Goal: Book appointment/travel/reservation

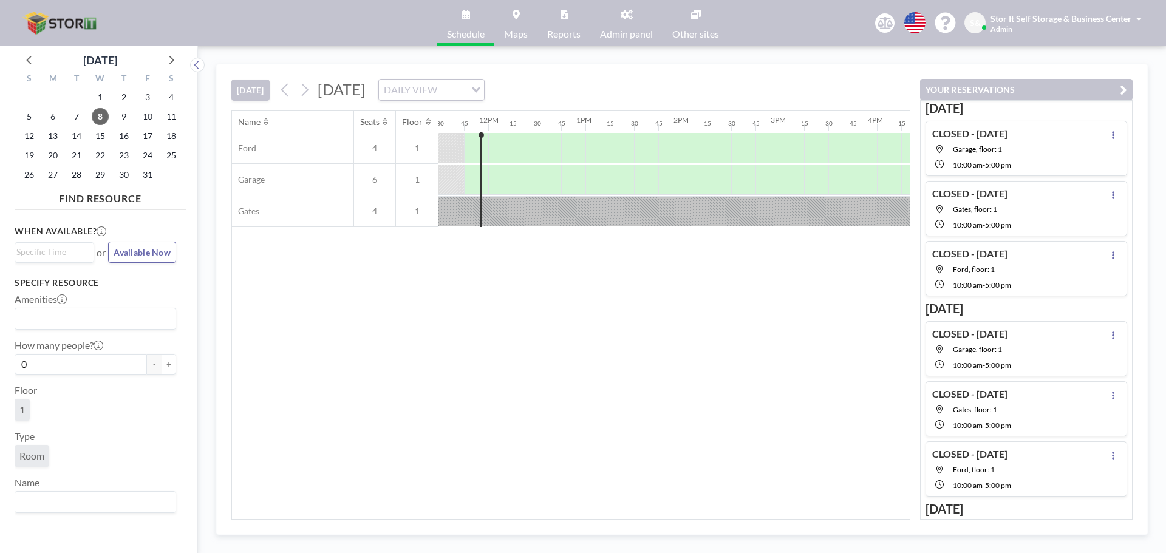
scroll to position [0, 1130]
click at [576, 146] on div at bounding box center [583, 148] width 24 height 30
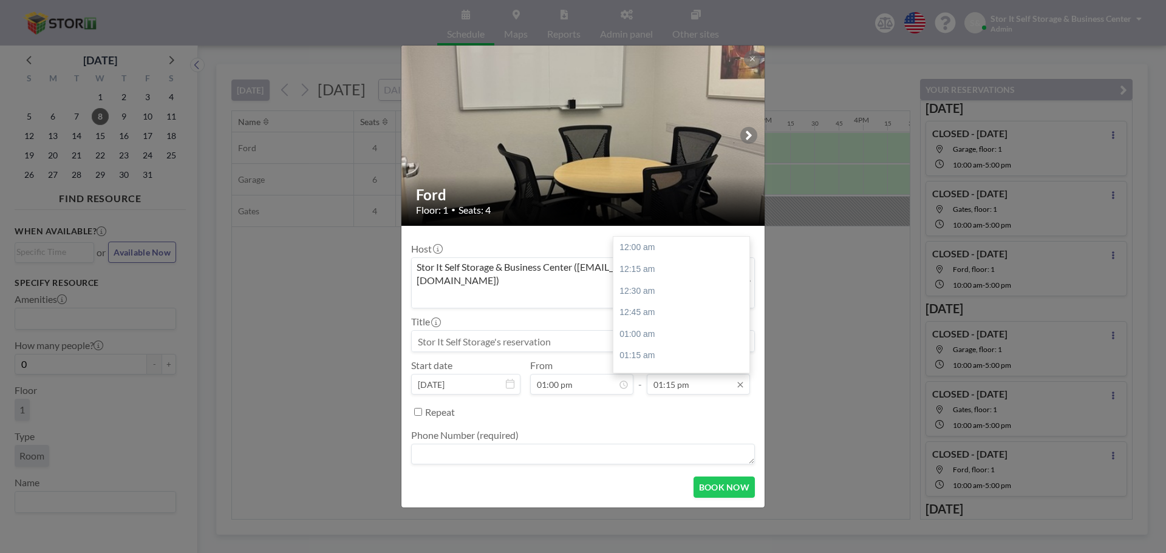
scroll to position [1145, 0]
click at [669, 302] on div "02:00 pm" at bounding box center [684, 313] width 142 height 22
type input "02:00 pm"
click at [527, 331] on input at bounding box center [583, 341] width 342 height 21
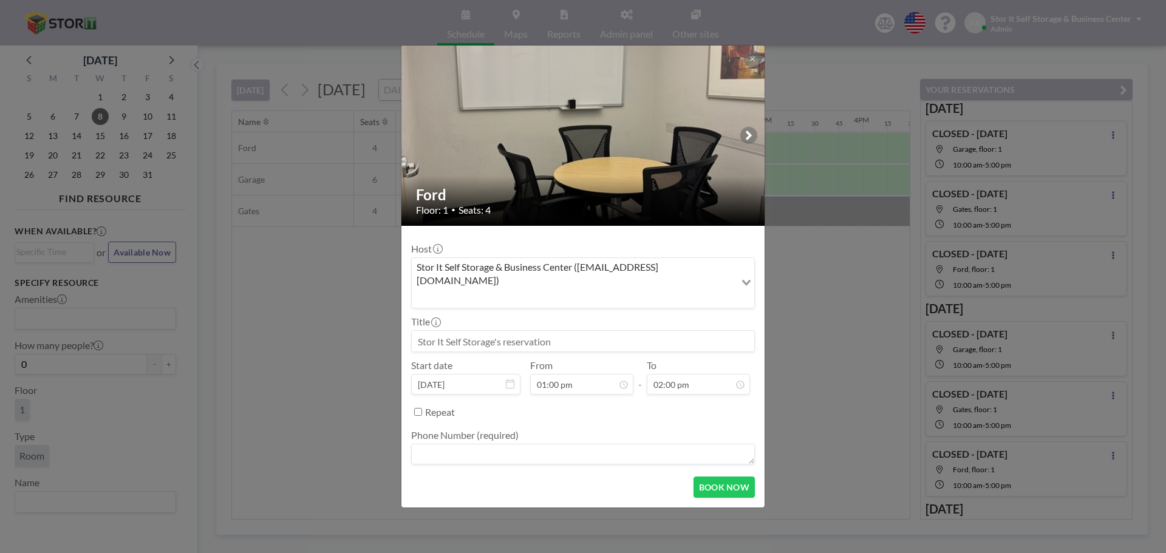
drag, startPoint x: 588, startPoint y: 435, endPoint x: 573, endPoint y: 436, distance: 15.3
click at [588, 444] on textarea at bounding box center [583, 454] width 344 height 21
drag, startPoint x: 476, startPoint y: 328, endPoint x: 535, endPoint y: 329, distance: 58.9
click at [535, 329] on div "S M T W T F S 28 29 30 1 2 3 4 5 6 7 8 9 10 11 12 13 14 15 16 17 18 19 20 21 22…" at bounding box center [488, 308] width 152 height 119
click at [594, 338] on div "Host Stor It Self Storage & Business Center ([EMAIL_ADDRESS][DOMAIN_NAME]) Load…" at bounding box center [583, 352] width 344 height 232
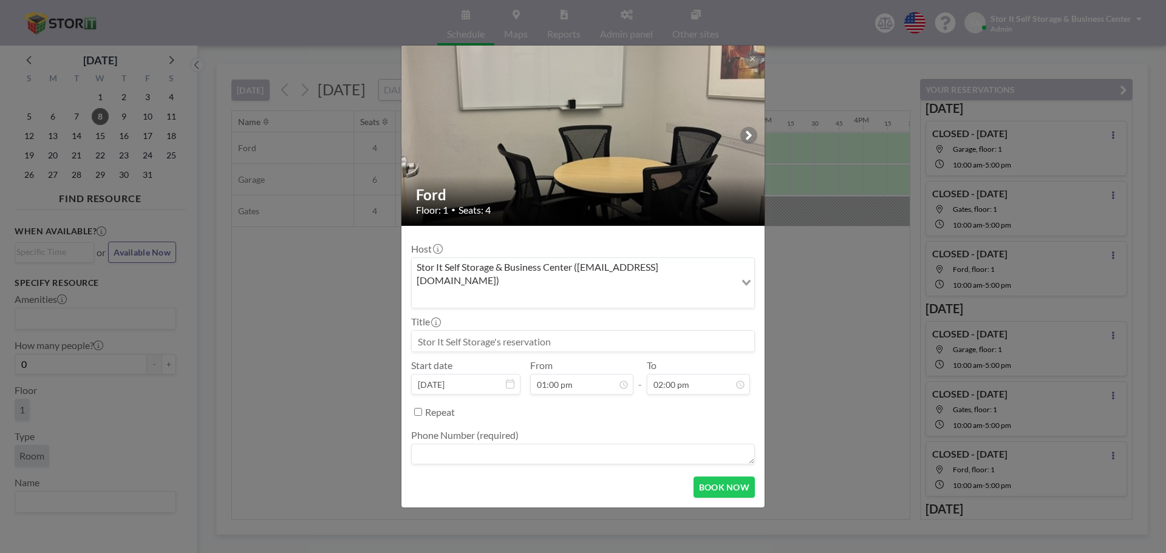
click at [462, 445] on textarea at bounding box center [583, 454] width 344 height 21
type textarea "$15/HR!"
click at [620, 333] on input at bounding box center [583, 341] width 342 height 21
type input "[PERSON_NAME] - $15/hr"
click at [714, 477] on button "BOOK NOW" at bounding box center [723, 487] width 61 height 21
